Goal: Task Accomplishment & Management: Manage account settings

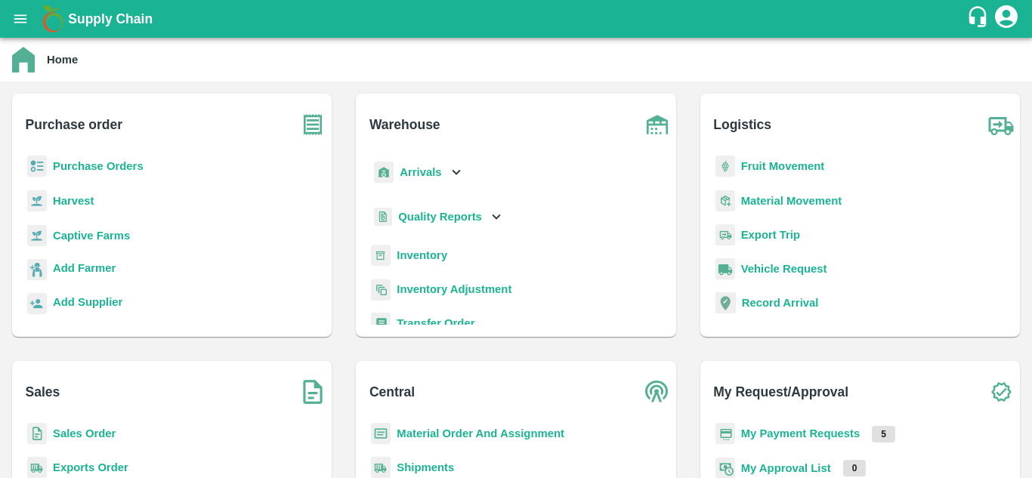
click at [116, 166] on b "Purchase Orders" at bounding box center [98, 166] width 91 height 12
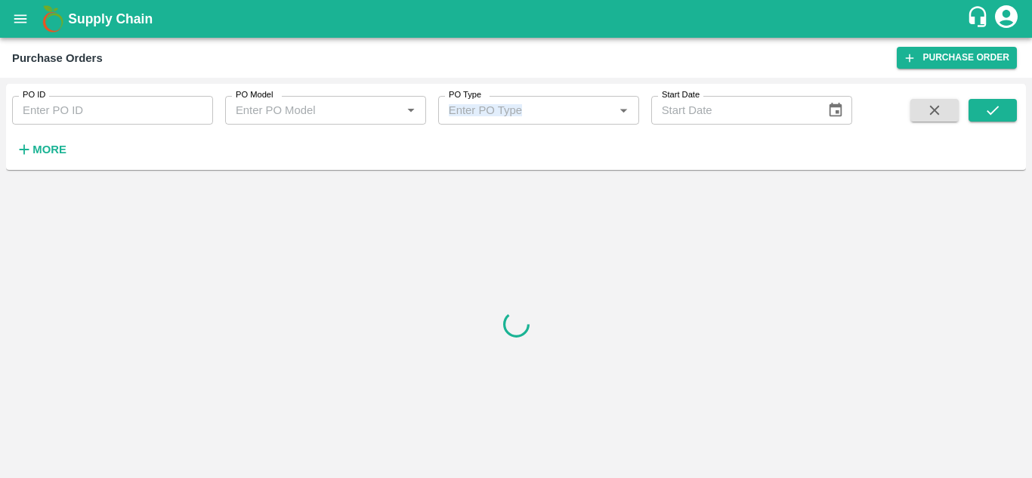
drag, startPoint x: 537, startPoint y: 128, endPoint x: 535, endPoint y: 119, distance: 9.9
click at [535, 119] on div "PO ID PO ID PO Model PO Model   * PO Type PO Type   * Start Date Start Date More" at bounding box center [426, 123] width 852 height 79
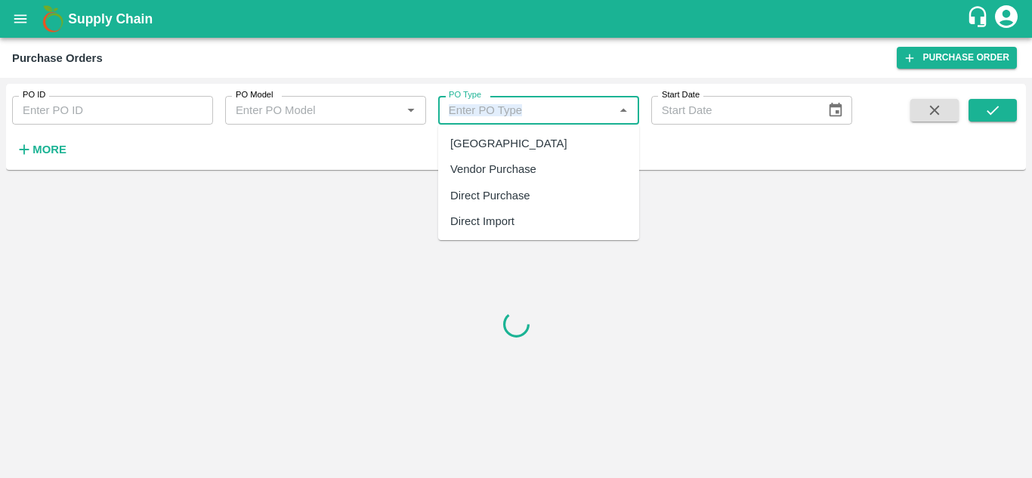
click at [535, 119] on input "PO Type" at bounding box center [526, 110] width 167 height 20
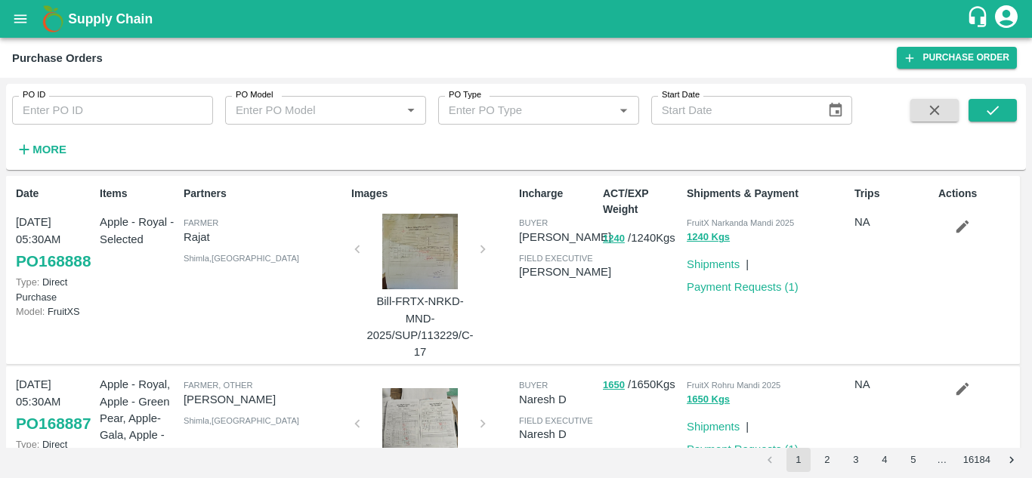
click at [616, 62] on div "Purchase Orders" at bounding box center [454, 58] width 884 height 20
click at [66, 147] on strong "More" at bounding box center [49, 149] width 34 height 12
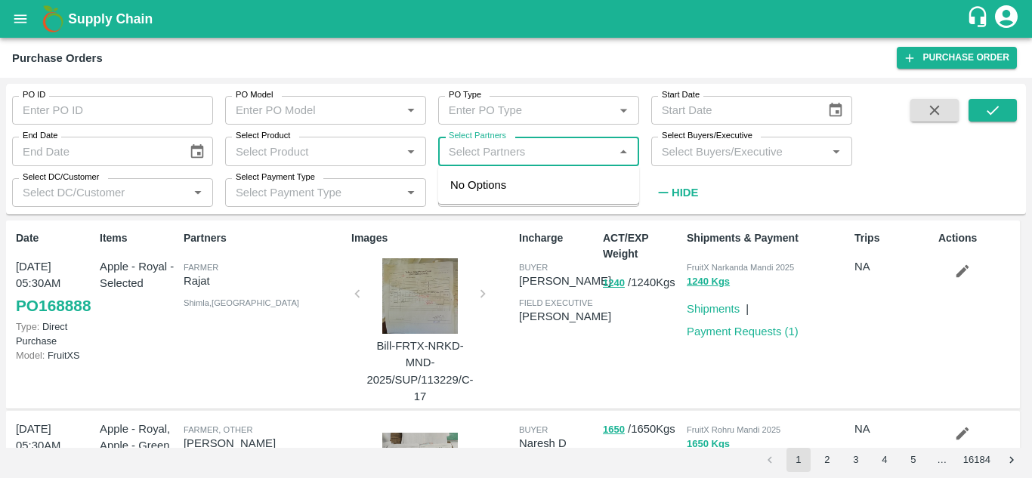
click at [480, 158] on input "Select Partners" at bounding box center [526, 151] width 167 height 20
paste input "9067480155"
type input "9067480155"
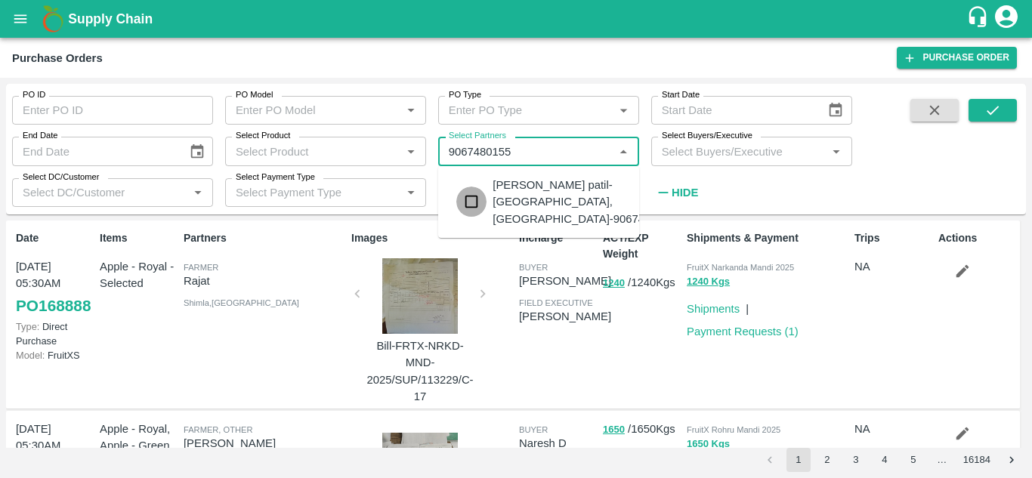
click at [471, 207] on input "checkbox" at bounding box center [471, 202] width 30 height 30
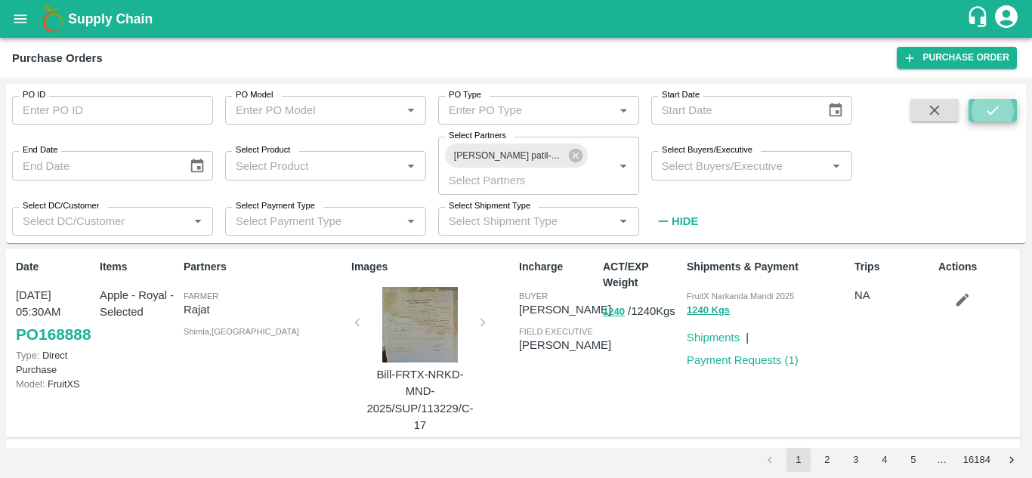
click at [986, 116] on icon "submit" at bounding box center [992, 110] width 17 height 17
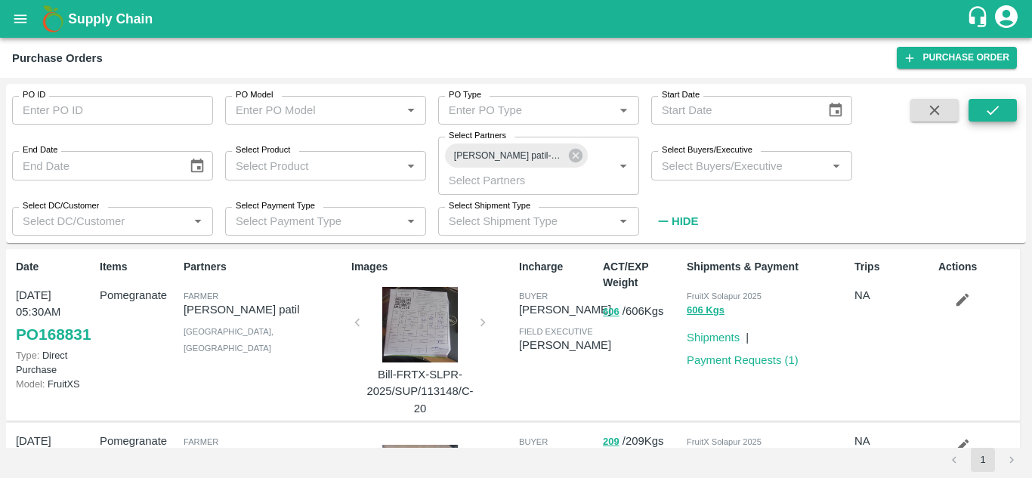
click at [428, 347] on div at bounding box center [419, 325] width 113 height 76
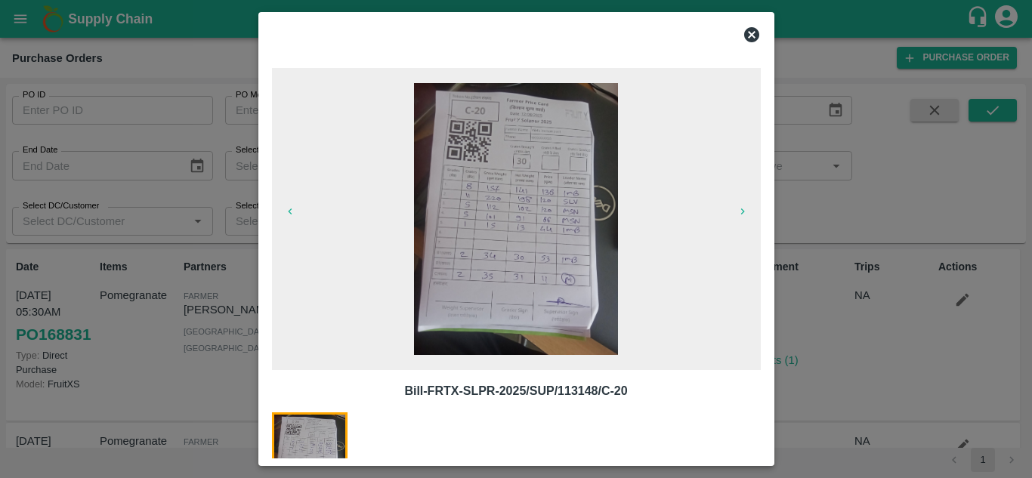
click at [752, 40] on icon at bounding box center [751, 34] width 15 height 15
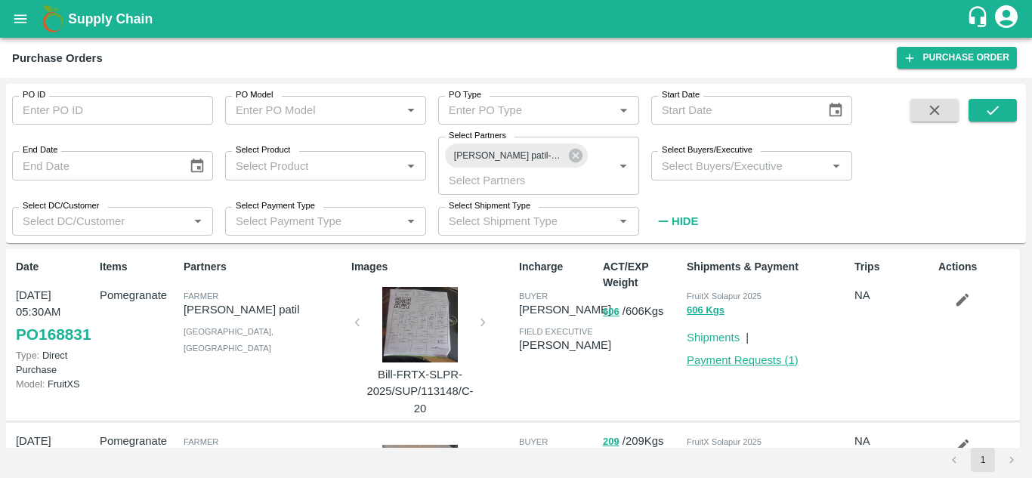
click at [726, 361] on link "Payment Requests ( 1 )" at bounding box center [742, 360] width 112 height 12
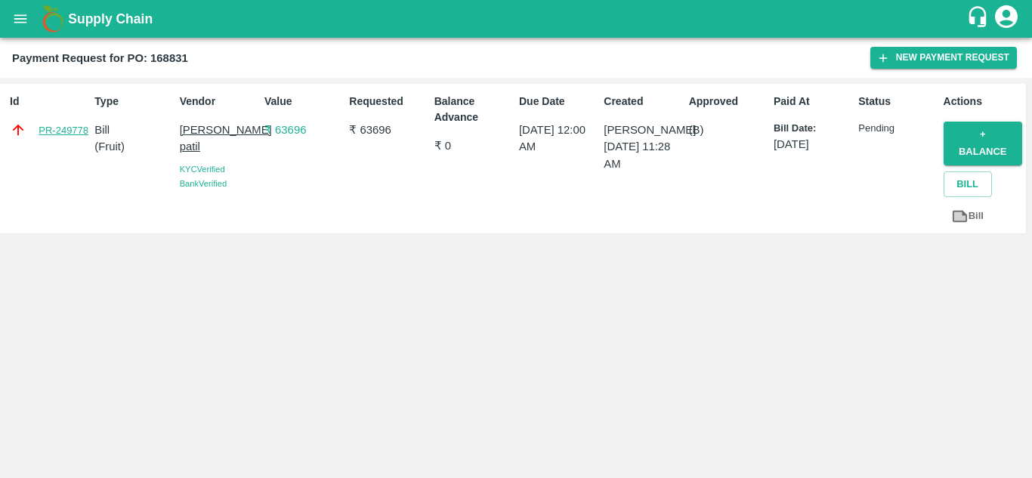
click at [42, 128] on link "PR-249778" at bounding box center [64, 130] width 50 height 15
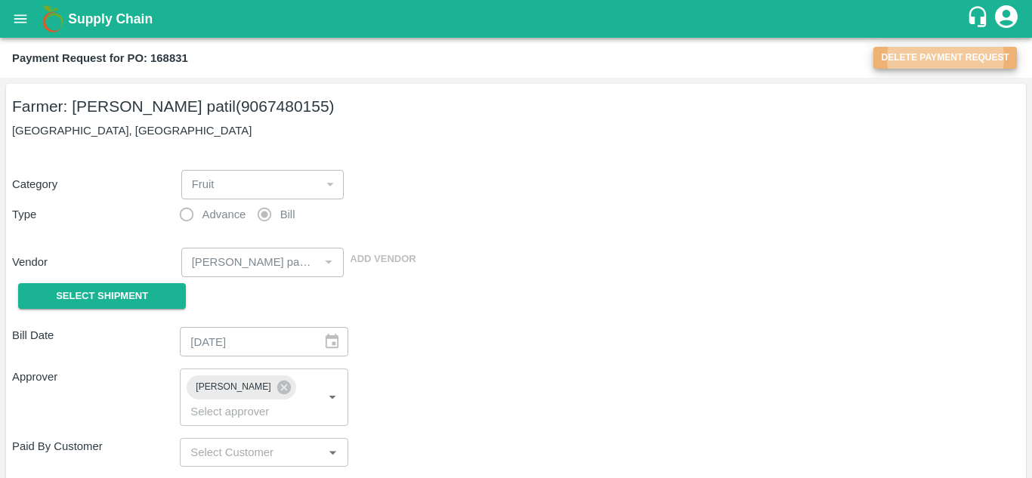
click at [921, 63] on button "Delete Payment Request" at bounding box center [944, 58] width 143 height 22
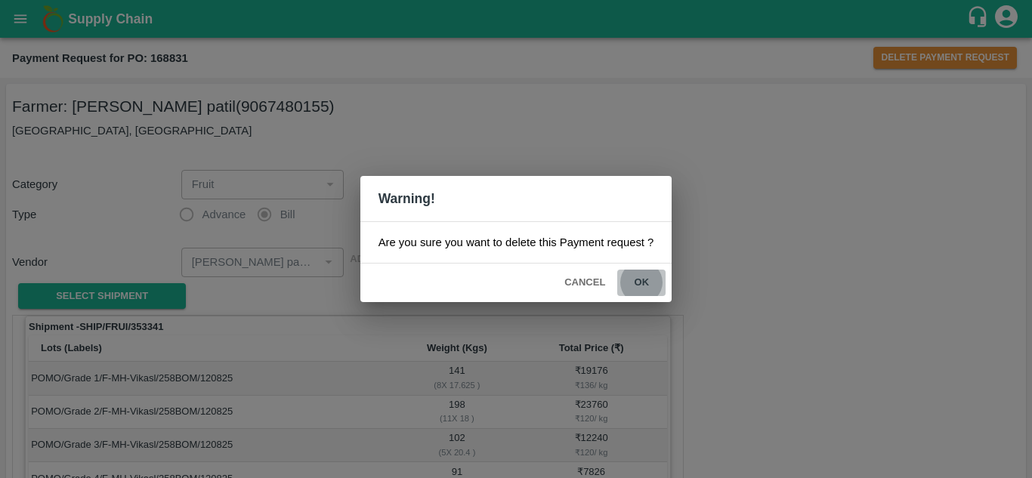
click at [645, 286] on button "ok" at bounding box center [641, 283] width 48 height 26
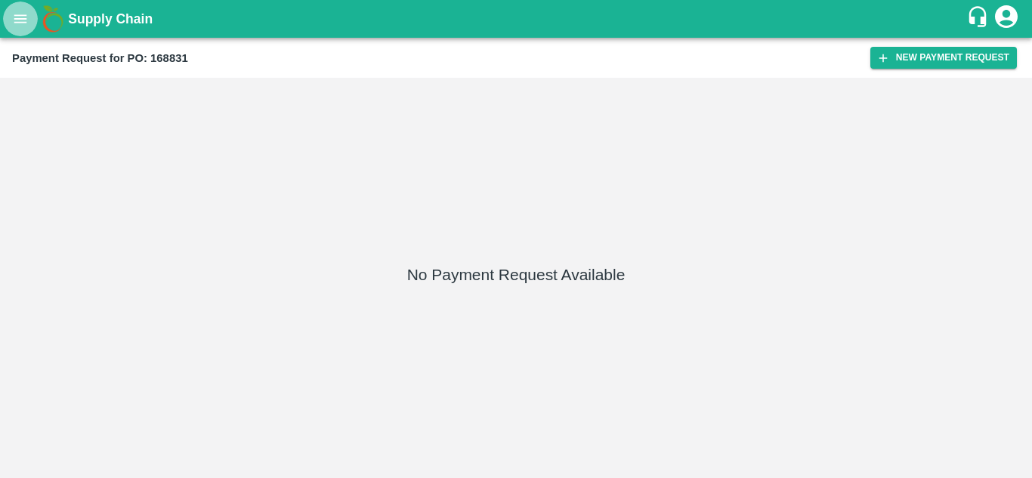
click at [25, 19] on icon "open drawer" at bounding box center [20, 18] width 13 height 8
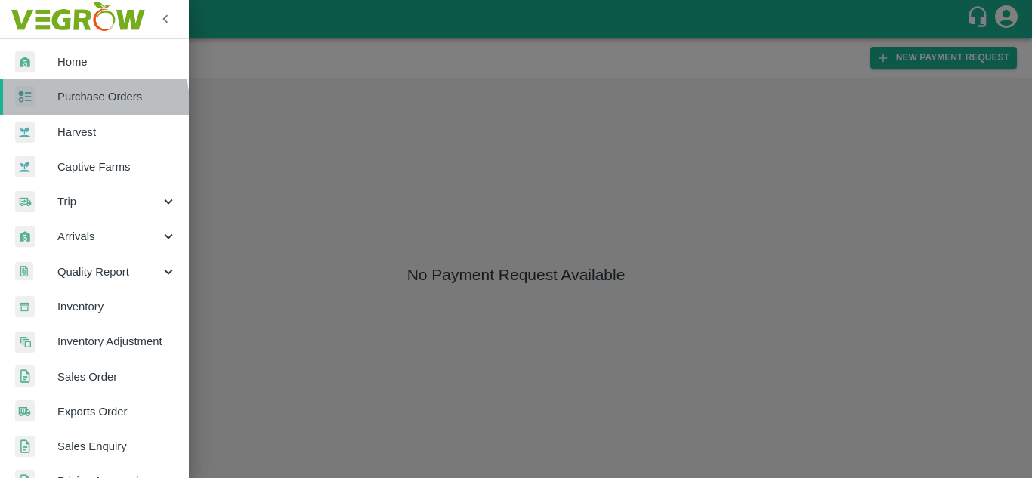
click at [73, 105] on span "Purchase Orders" at bounding box center [116, 96] width 119 height 17
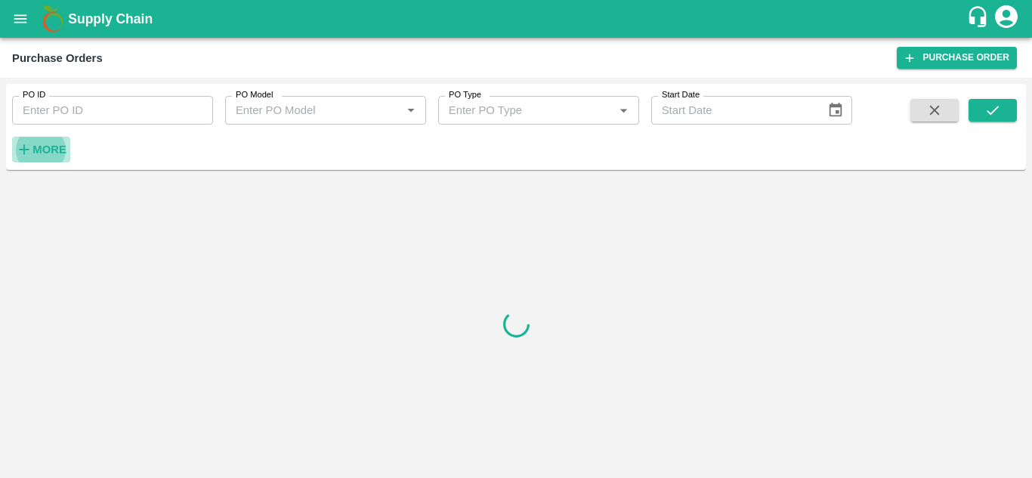
click at [49, 147] on strong "More" at bounding box center [49, 149] width 34 height 12
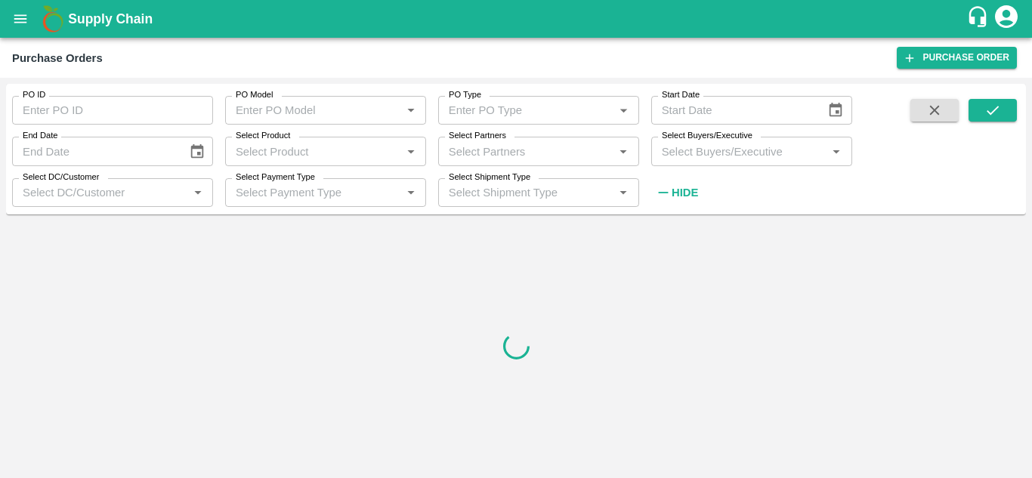
click at [486, 147] on input "Select Partners" at bounding box center [526, 151] width 167 height 20
paste input "9067480155"
type input "9067480155"
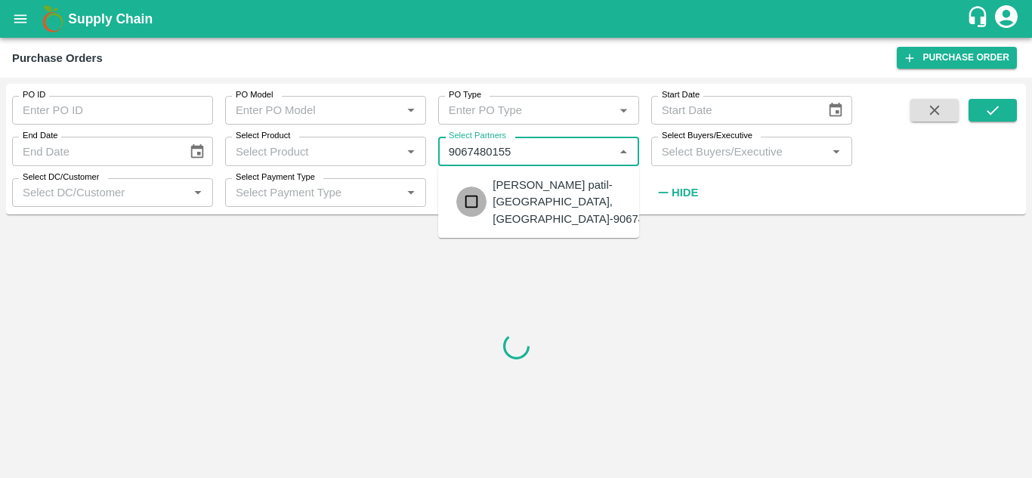
click at [477, 195] on input "checkbox" at bounding box center [471, 202] width 30 height 30
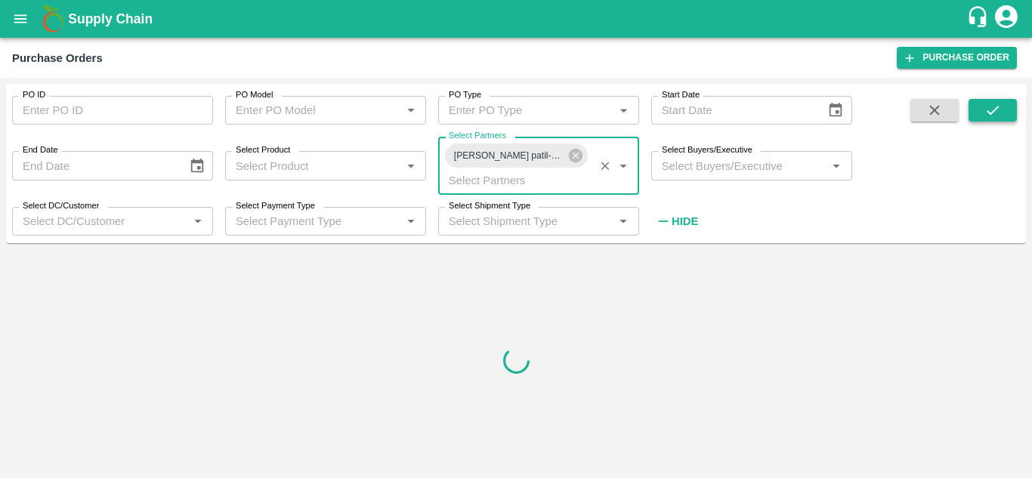
click at [990, 119] on button "submit" at bounding box center [992, 110] width 48 height 23
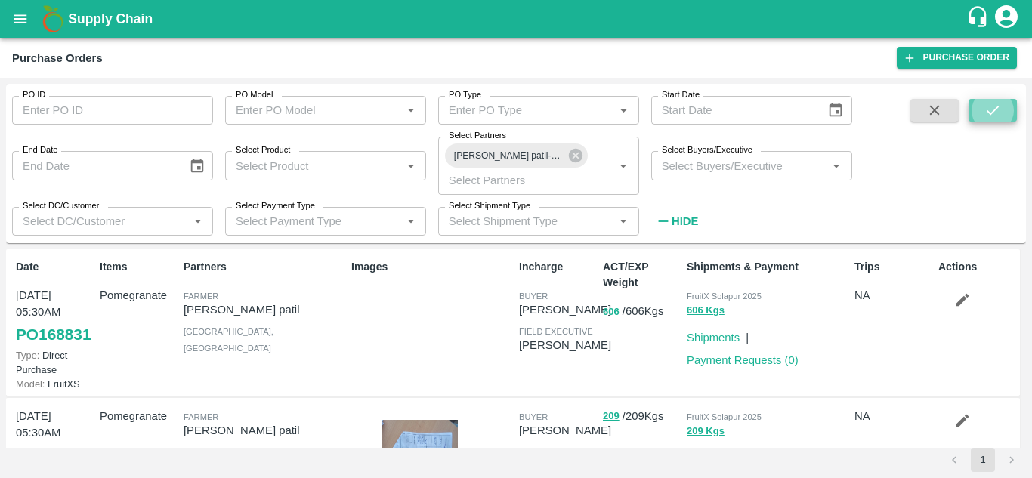
click at [990, 119] on button "submit" at bounding box center [992, 110] width 48 height 23
click at [955, 296] on icon "button" at bounding box center [962, 300] width 17 height 17
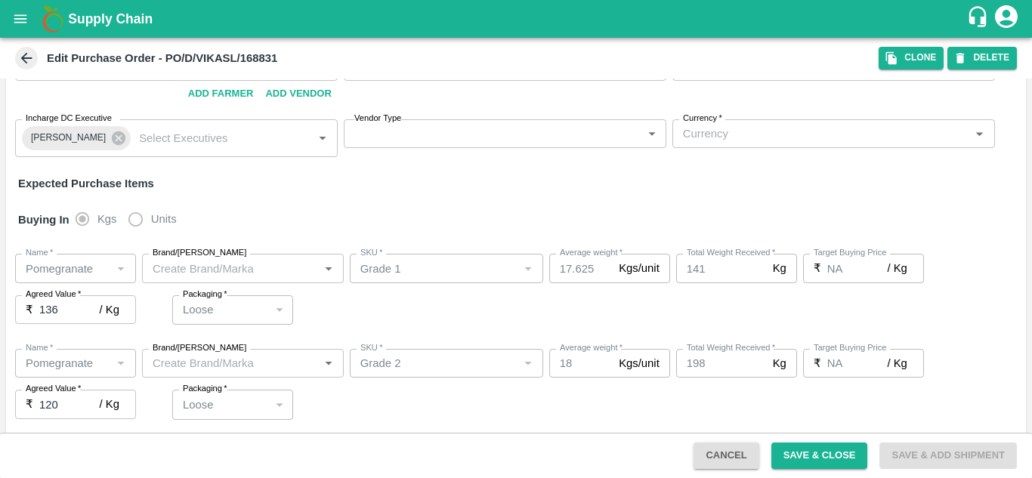
scroll to position [95, 0]
click at [981, 54] on button "DELETE" at bounding box center [981, 58] width 69 height 22
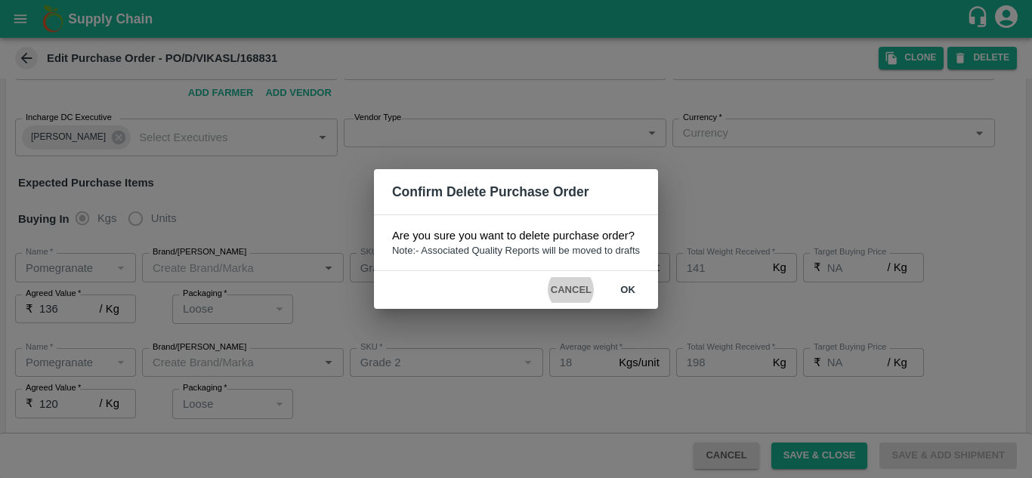
click at [628, 283] on button "ok" at bounding box center [627, 290] width 48 height 26
click at [628, 292] on button "ok" at bounding box center [627, 290] width 48 height 26
